Goal: Check status: Check status

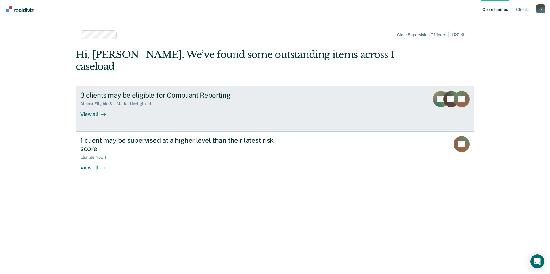
click at [95, 106] on div "View all" at bounding box center [96, 111] width 32 height 11
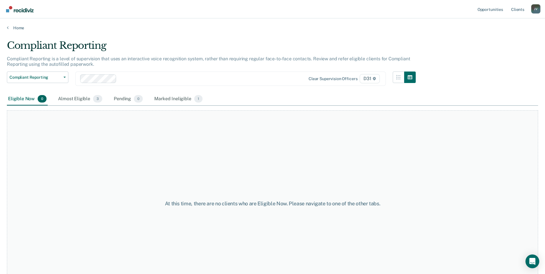
scroll to position [23, 0]
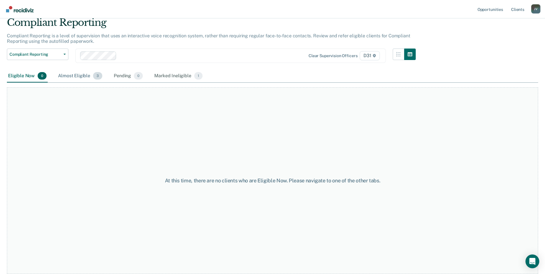
click at [63, 76] on div "Almost Eligible 3" at bounding box center [80, 76] width 47 height 13
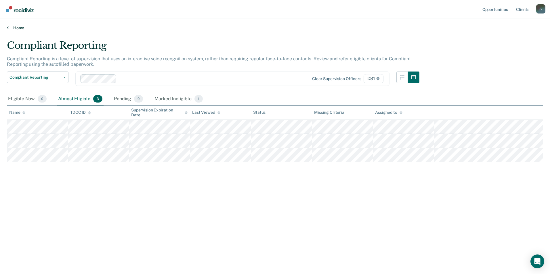
click at [8, 27] on icon at bounding box center [8, 27] width 2 height 5
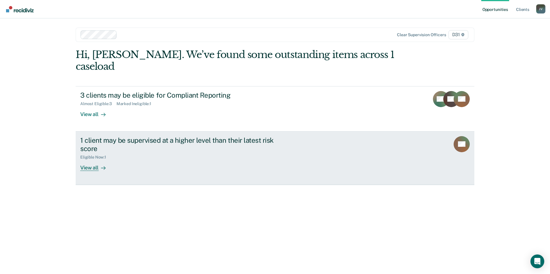
click at [234, 136] on div "1 client may be supervised at a higher level than their latest risk score" at bounding box center [181, 144] width 202 height 17
